Goal: Information Seeking & Learning: Learn about a topic

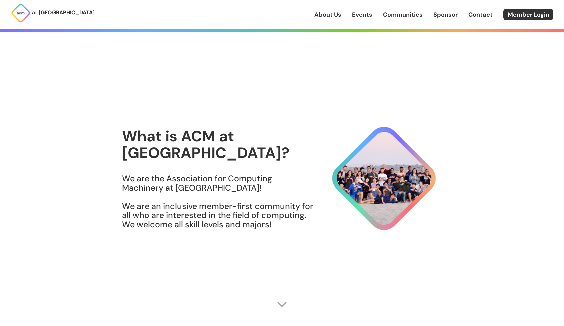
click at [288, 180] on h3 "We are the Association for Computing Machinery at [GEOGRAPHIC_DATA]! We are an …" at bounding box center [218, 201] width 192 height 55
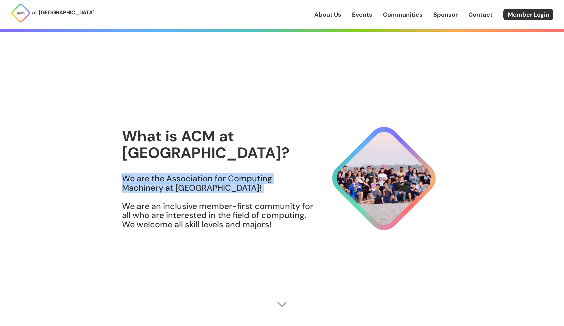
click at [288, 180] on h3 "We are the Association for Computing Machinery at [GEOGRAPHIC_DATA]! We are an …" at bounding box center [218, 201] width 192 height 55
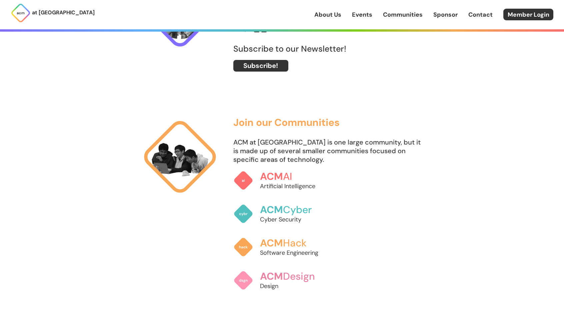
click at [288, 180] on h3 "ACM AI" at bounding box center [295, 176] width 70 height 11
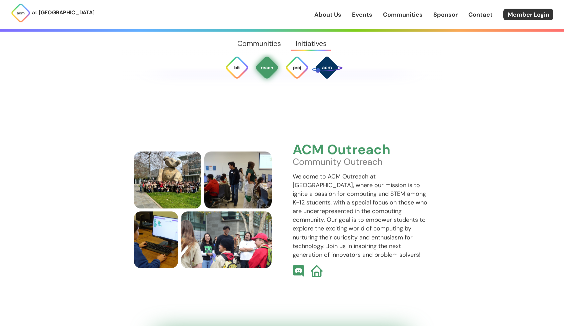
click at [330, 16] on link "About Us" at bounding box center [327, 14] width 27 height 9
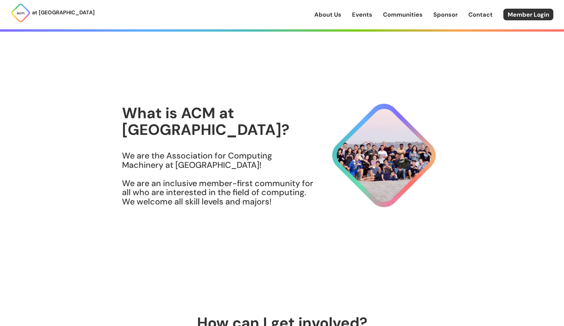
scroll to position [7, 0]
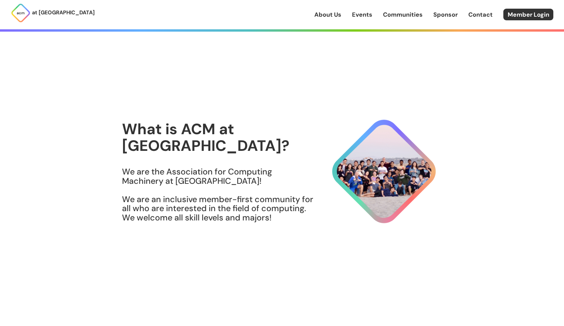
click at [355, 16] on link "Events" at bounding box center [362, 14] width 20 height 9
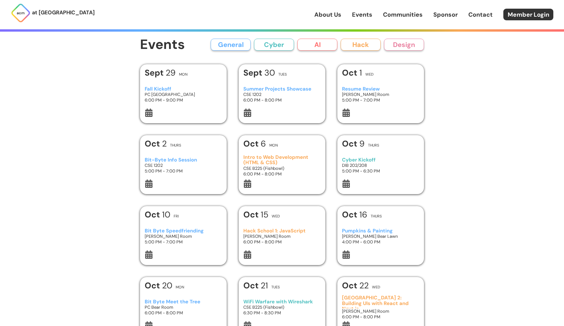
click at [331, 14] on link "About Us" at bounding box center [327, 14] width 27 height 9
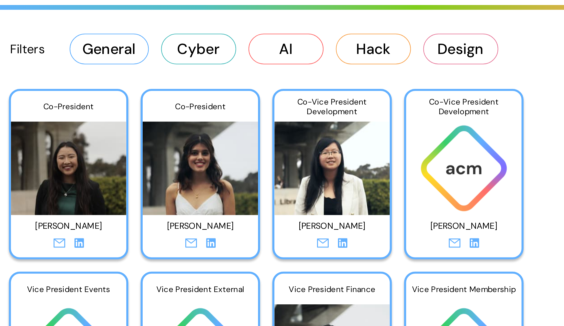
scroll to position [1113, 0]
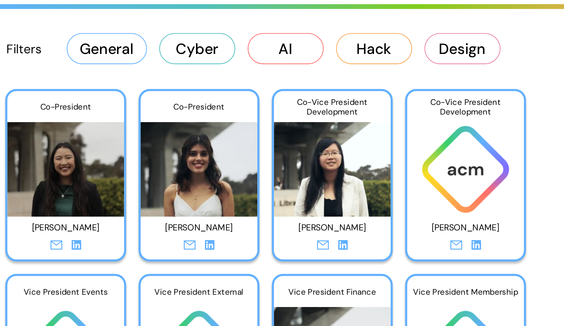
click at [295, 51] on button "AI" at bounding box center [291, 50] width 37 height 15
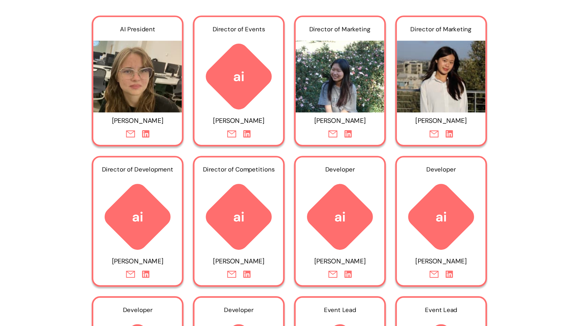
scroll to position [1099, 0]
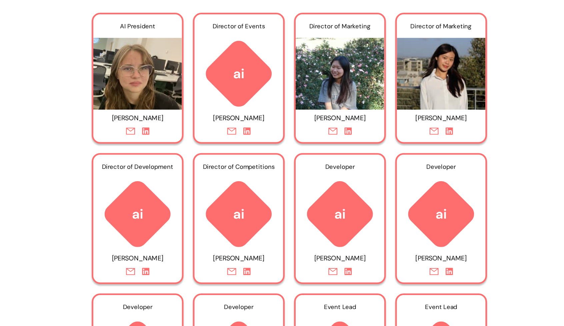
click at [263, 152] on p "[PERSON_NAME]" at bounding box center [250, 152] width 50 height 10
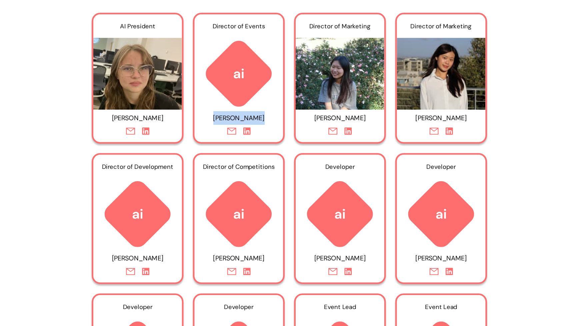
click at [263, 152] on p "[PERSON_NAME]" at bounding box center [250, 152] width 50 height 10
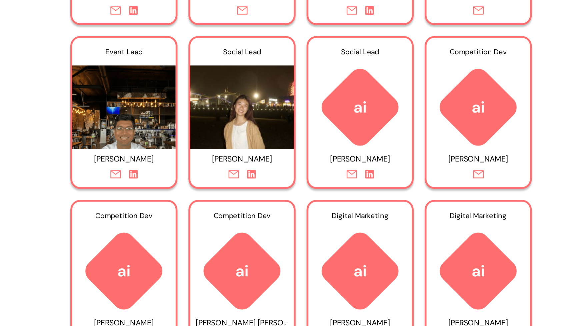
scroll to position [1396, 0]
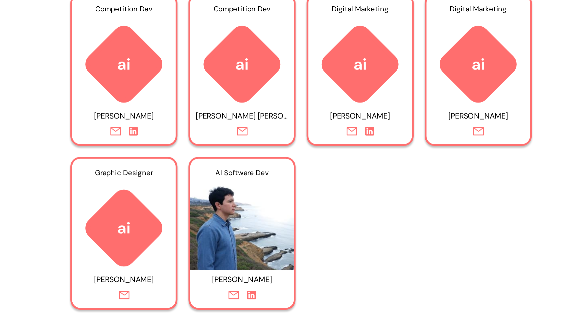
click at [246, 240] on div "AI Software Dev" at bounding box center [250, 242] width 56 height 15
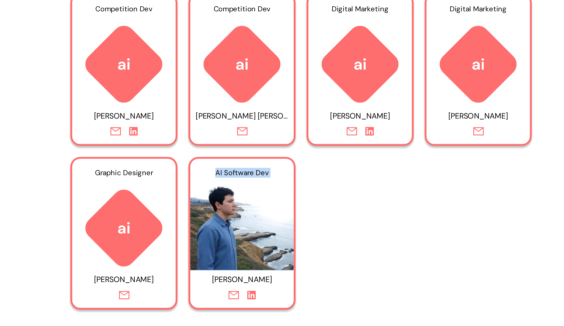
click at [246, 240] on div "AI Software Dev" at bounding box center [250, 242] width 56 height 15
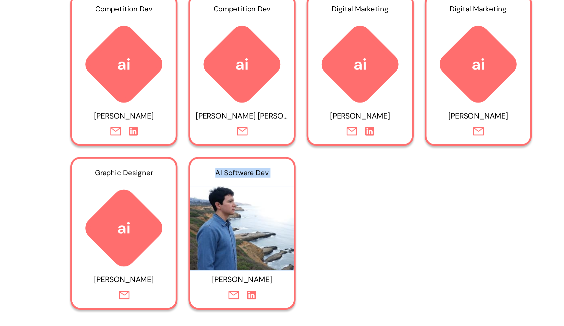
click at [246, 240] on div "AI Software Dev" at bounding box center [250, 242] width 56 height 15
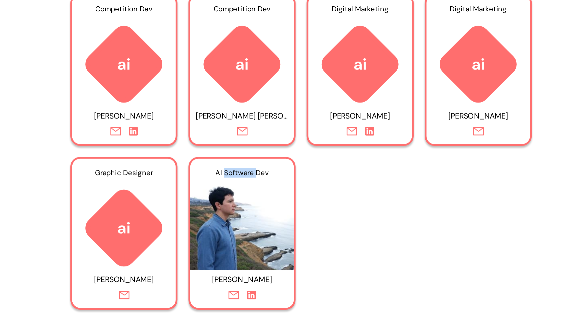
click at [246, 240] on div "AI Software Dev" at bounding box center [250, 242] width 56 height 15
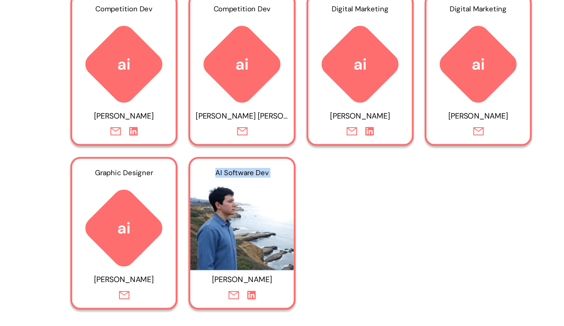
click at [246, 240] on div "AI Software Dev" at bounding box center [250, 242] width 56 height 15
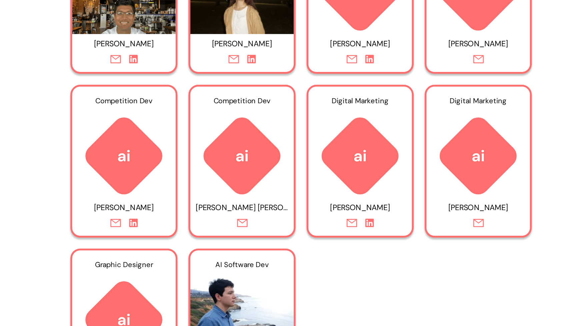
click at [257, 150] on div "Competition Dev" at bounding box center [250, 153] width 56 height 15
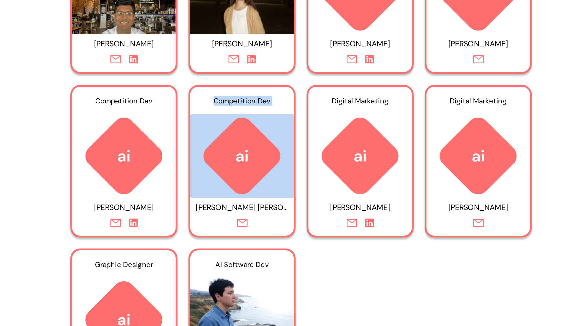
click at [257, 150] on div "Competition Dev" at bounding box center [250, 153] width 56 height 15
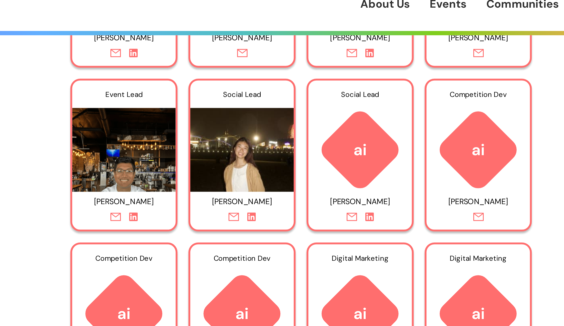
click at [251, 65] on div "Social Lead" at bounding box center [250, 63] width 56 height 15
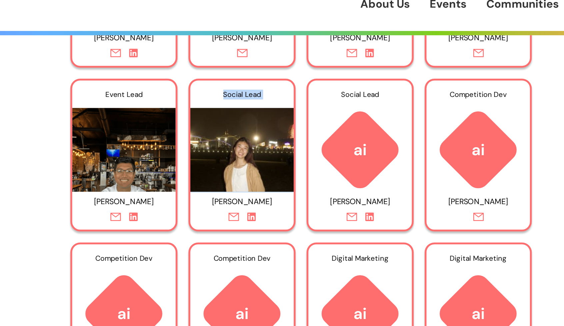
click at [251, 65] on div "Social Lead" at bounding box center [250, 63] width 56 height 15
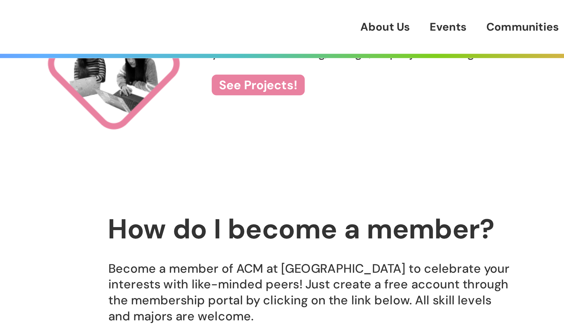
scroll to position [861, 0]
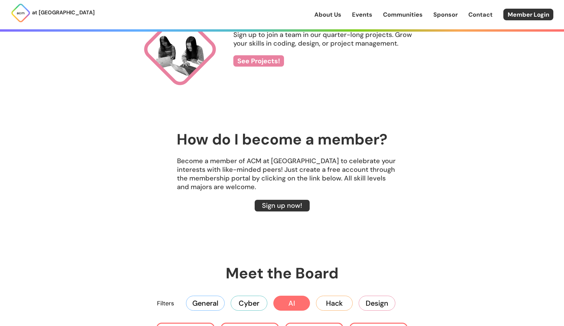
click at [243, 139] on h2 "How do I become a member?" at bounding box center [282, 139] width 211 height 17
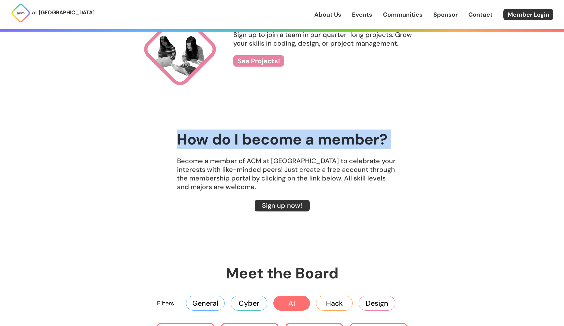
click at [243, 139] on h2 "How do I become a member?" at bounding box center [282, 139] width 211 height 17
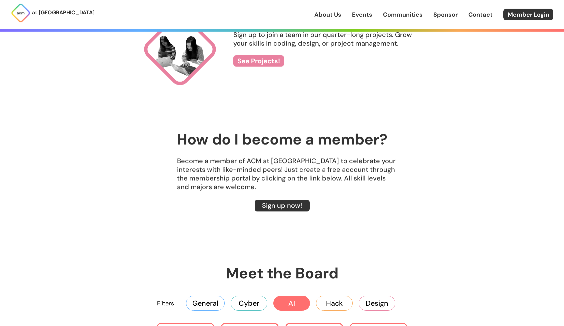
click at [253, 177] on p "Become a member of ACM at [GEOGRAPHIC_DATA] to celebrate your interests with li…" at bounding box center [282, 174] width 320 height 35
click at [230, 133] on h2 "How do I become a member?" at bounding box center [282, 139] width 211 height 17
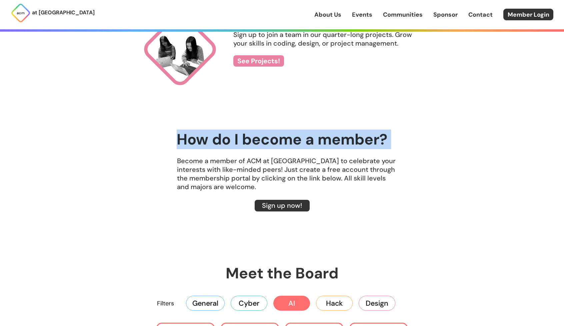
click at [230, 133] on h2 "How do I become a member?" at bounding box center [282, 139] width 211 height 17
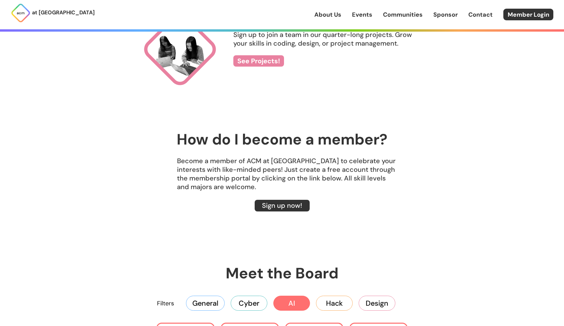
click at [283, 160] on p "Become a member of ACM at [GEOGRAPHIC_DATA] to celebrate your interests with li…" at bounding box center [282, 174] width 320 height 35
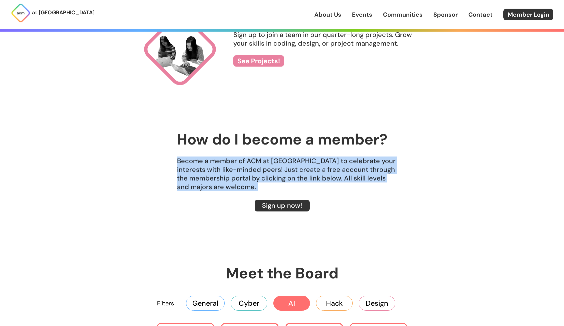
click at [283, 160] on p "Become a member of ACM at [GEOGRAPHIC_DATA] to celebrate your interests with li…" at bounding box center [282, 174] width 320 height 35
click at [449, 16] on link "Sponsor" at bounding box center [445, 14] width 24 height 9
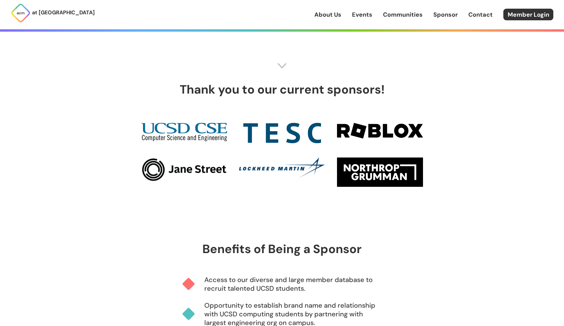
scroll to position [239, 0]
